Goal: Transaction & Acquisition: Purchase product/service

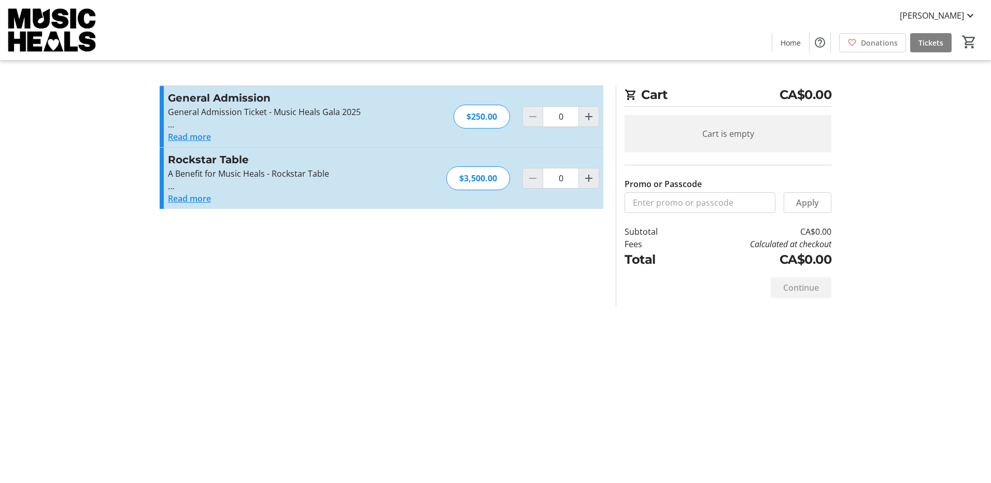
click at [589, 177] on mat-icon "Increment by one" at bounding box center [588, 178] width 12 height 12
type input "1"
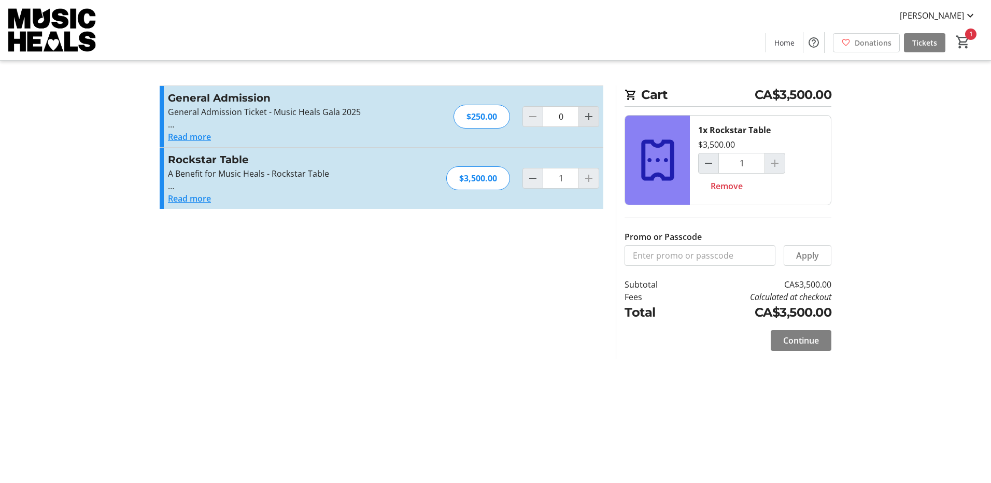
click at [589, 119] on mat-icon "Increment by one" at bounding box center [588, 116] width 12 height 12
type input "4"
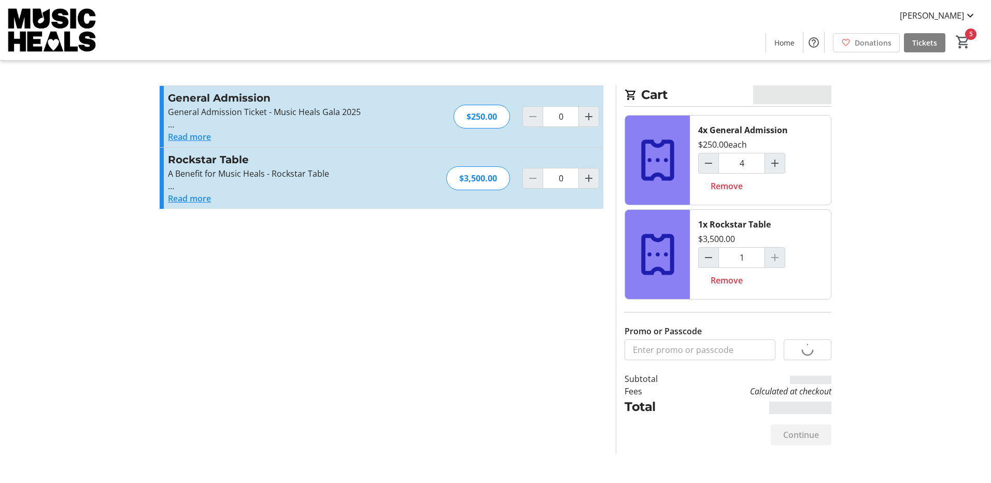
type input "4"
type input "1"
click at [187, 201] on button "Read more" at bounding box center [189, 198] width 43 height 12
